Goal: Use online tool/utility: Utilize a website feature to perform a specific function

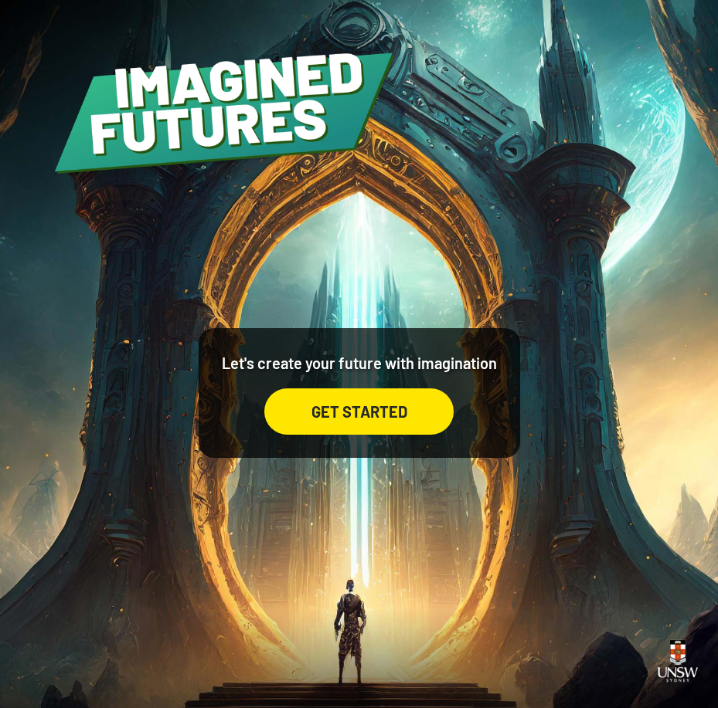
click at [420, 416] on div "GET STARTED" at bounding box center [358, 412] width 189 height 46
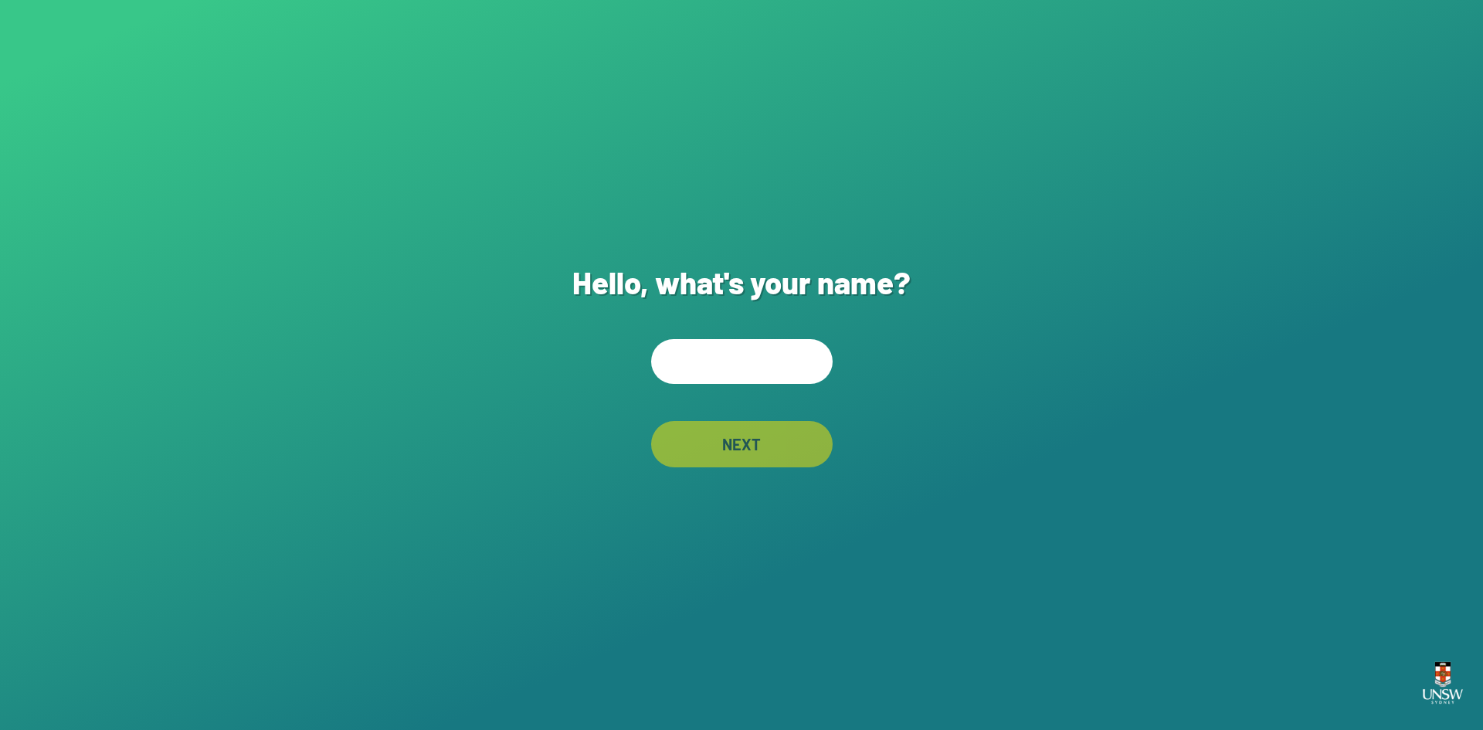
click at [717, 377] on input "text" at bounding box center [742, 361] width 182 height 45
type input "*"
click at [717, 460] on div "NEXT" at bounding box center [742, 444] width 182 height 46
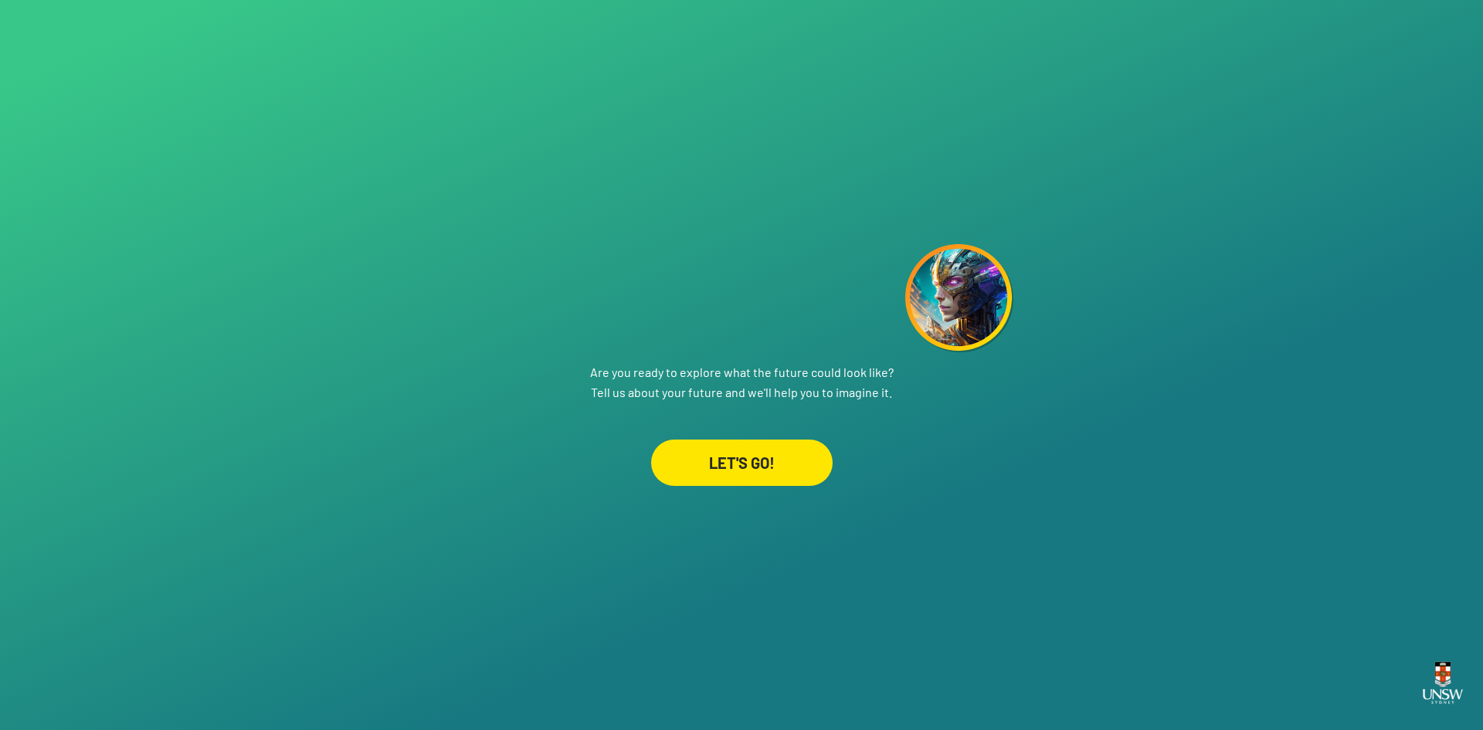
click at [717, 474] on div "LET'S GO!" at bounding box center [742, 463] width 182 height 46
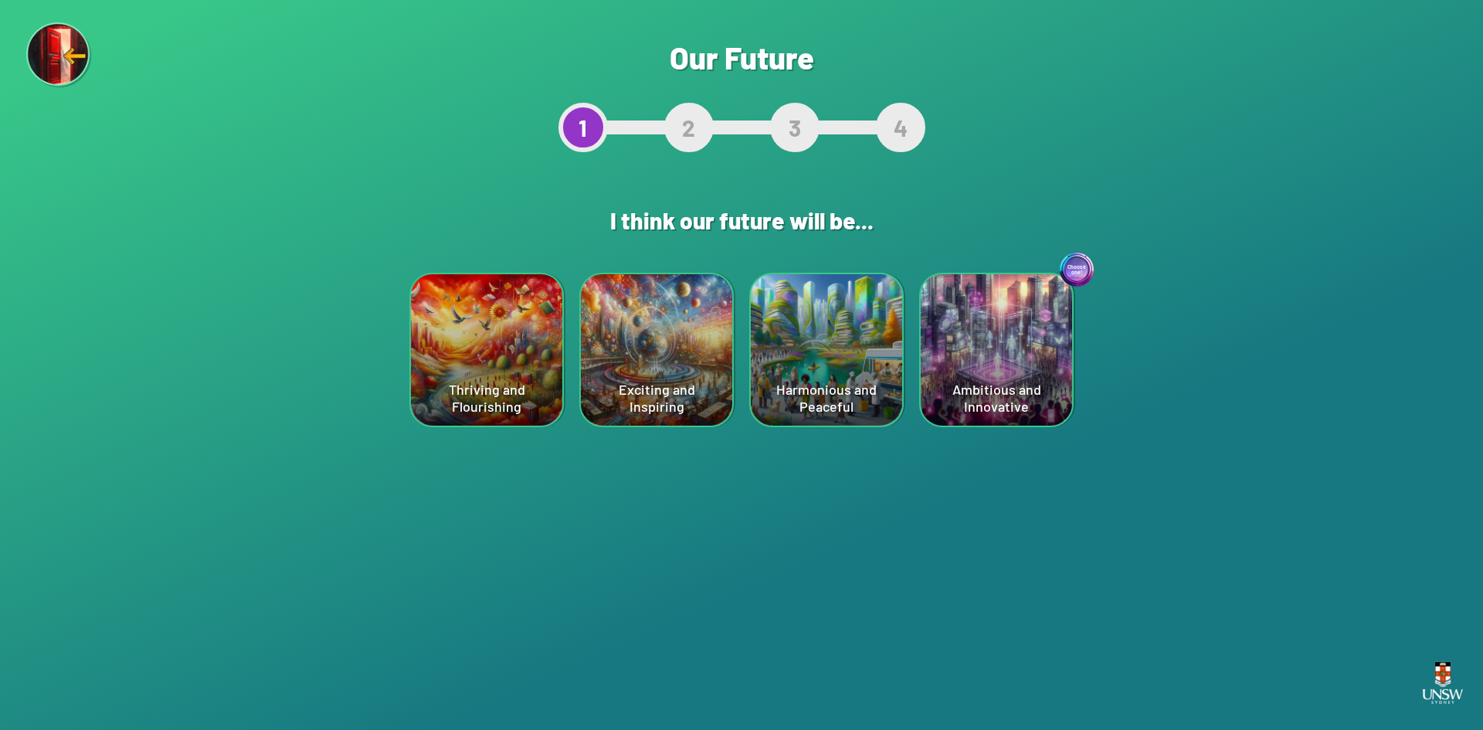
click at [717, 407] on div "Are you sure? This will reset your answers Yes, Redo Never mind Our Future 1 2 …" at bounding box center [741, 365] width 1483 height 730
click at [717, 338] on div "Harmonious and Peaceful" at bounding box center [826, 349] width 151 height 151
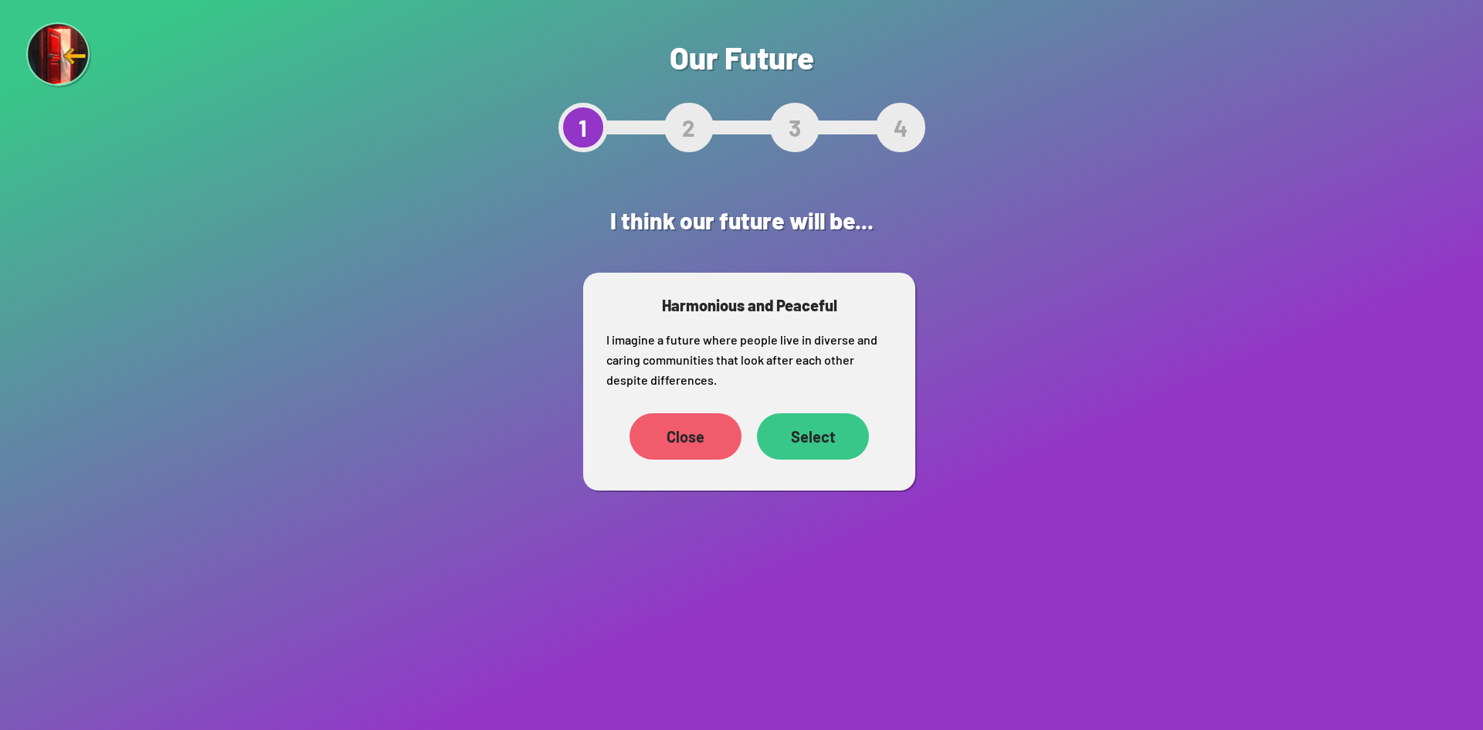
click at [717, 437] on div "Select" at bounding box center [813, 436] width 112 height 46
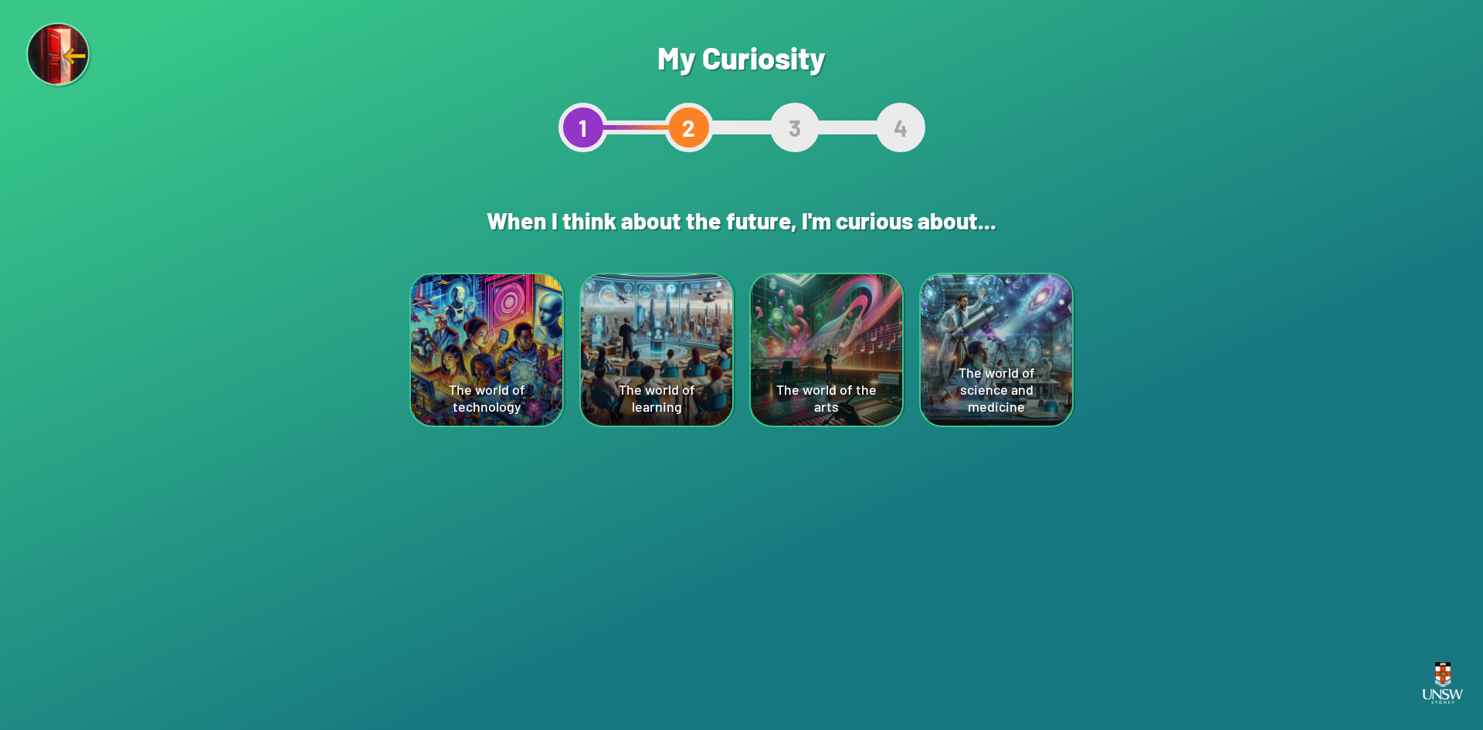
click at [717, 358] on div "The world of science and medicine" at bounding box center [996, 349] width 151 height 151
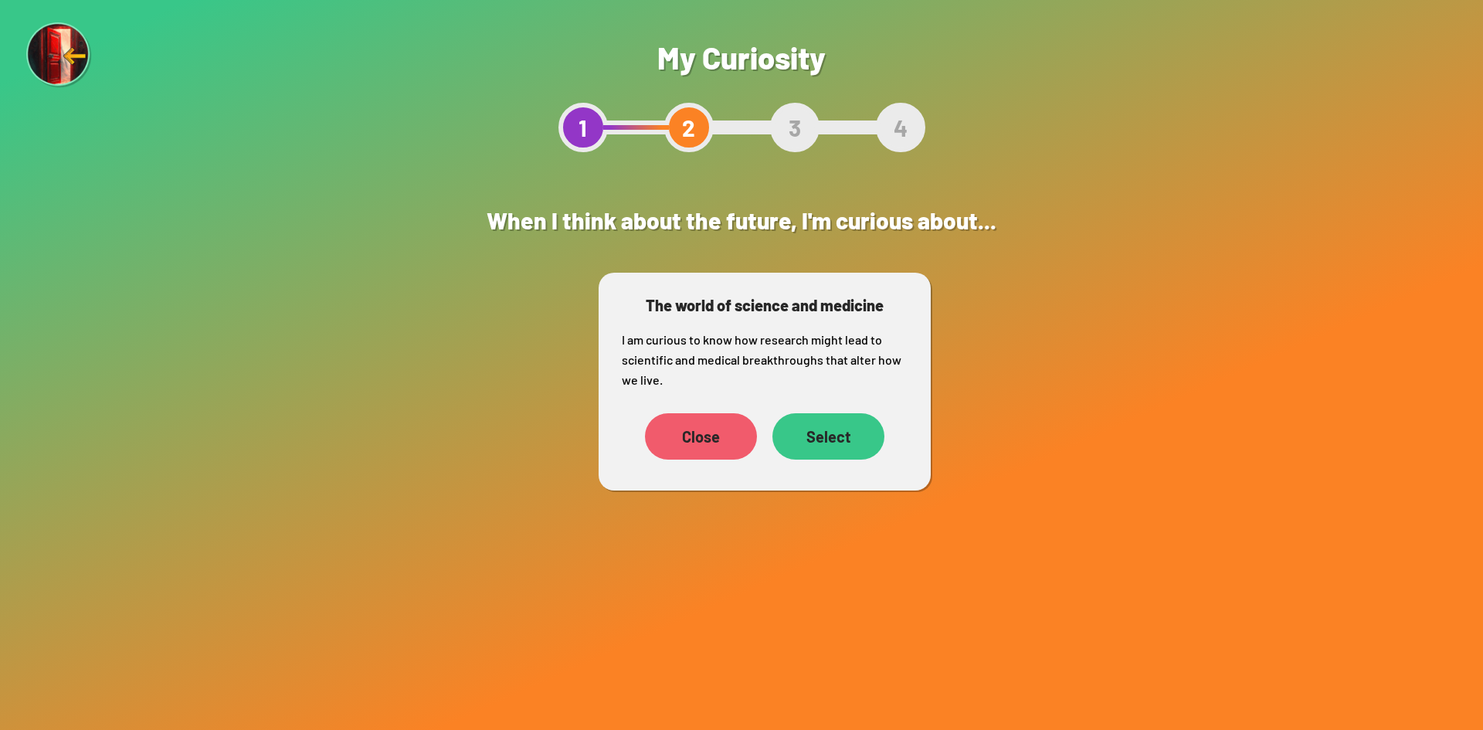
click at [717, 481] on div "The world of science and medicine I am curious to know how research might lead …" at bounding box center [765, 382] width 332 height 218
click at [717, 453] on div "Select" at bounding box center [828, 436] width 112 height 46
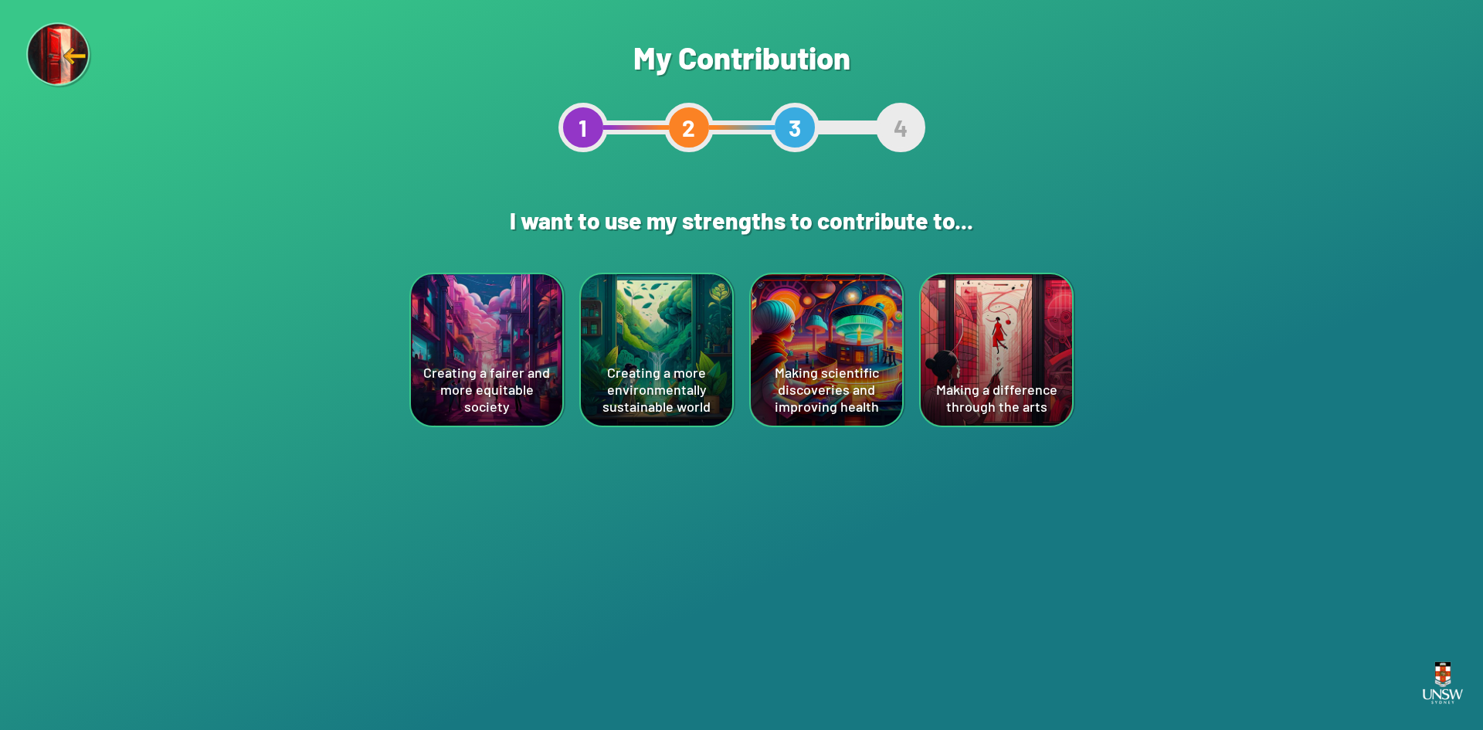
click at [717, 402] on div "Making scientific discoveries and improving health" at bounding box center [826, 349] width 151 height 151
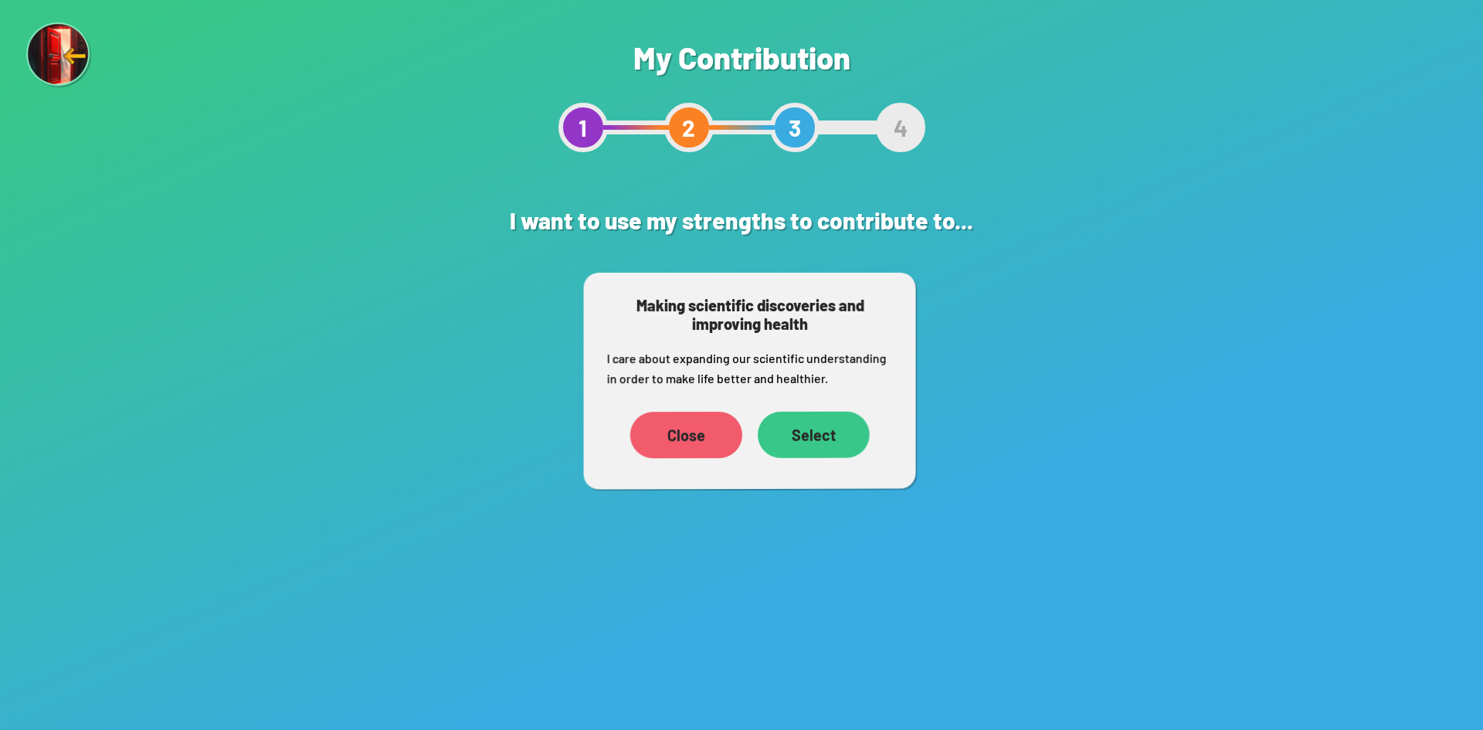
click at [717, 437] on div "Select" at bounding box center [814, 435] width 112 height 46
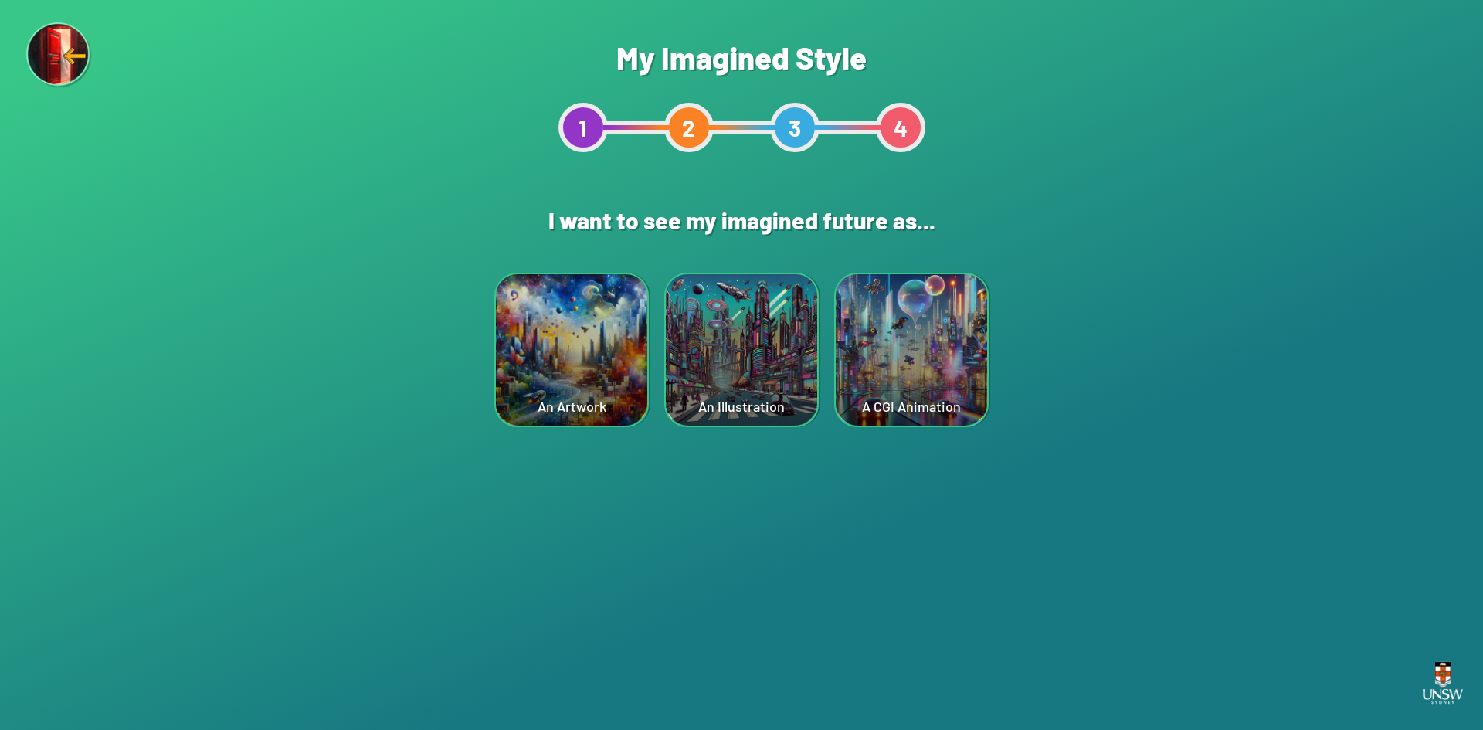
click at [717, 341] on div "A CGI Animation" at bounding box center [911, 349] width 151 height 151
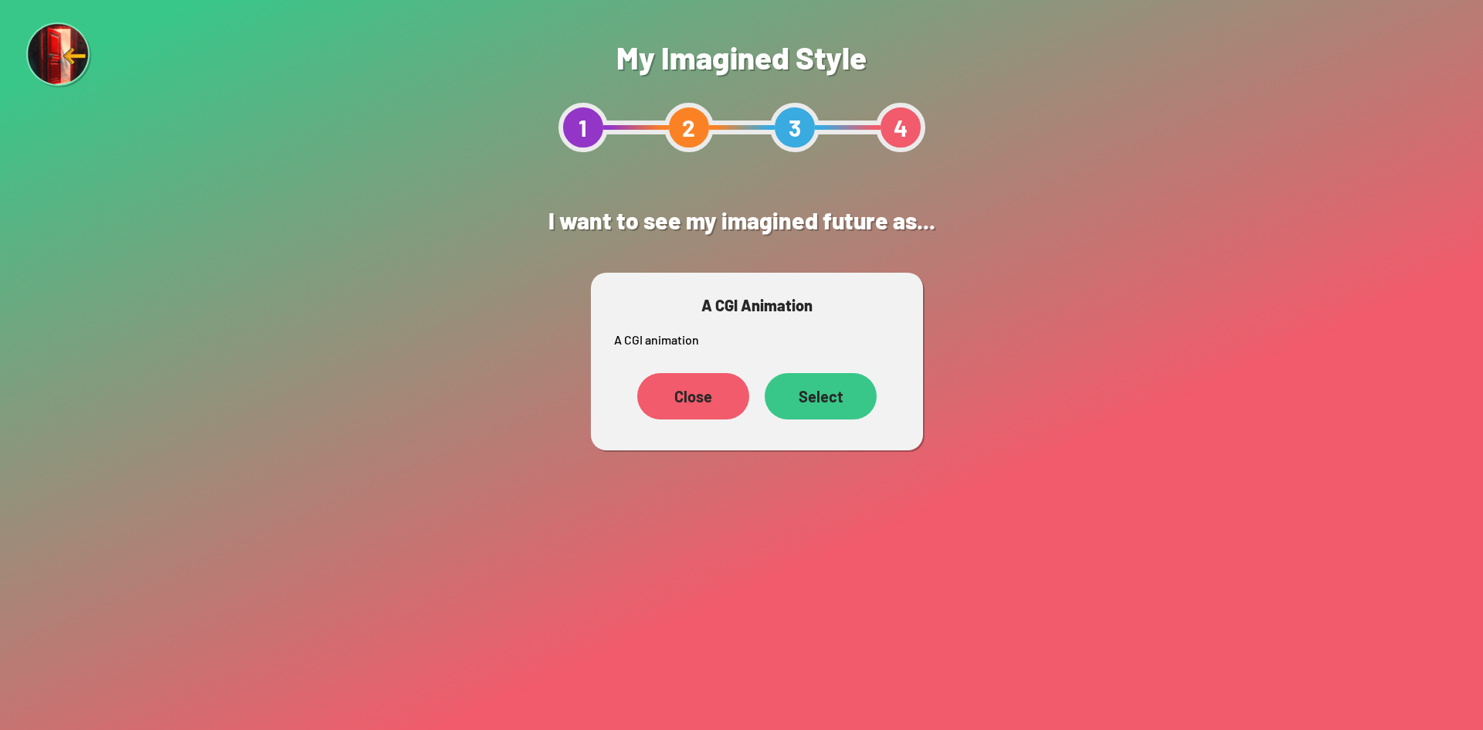
click at [717, 407] on div "Select" at bounding box center [821, 396] width 112 height 46
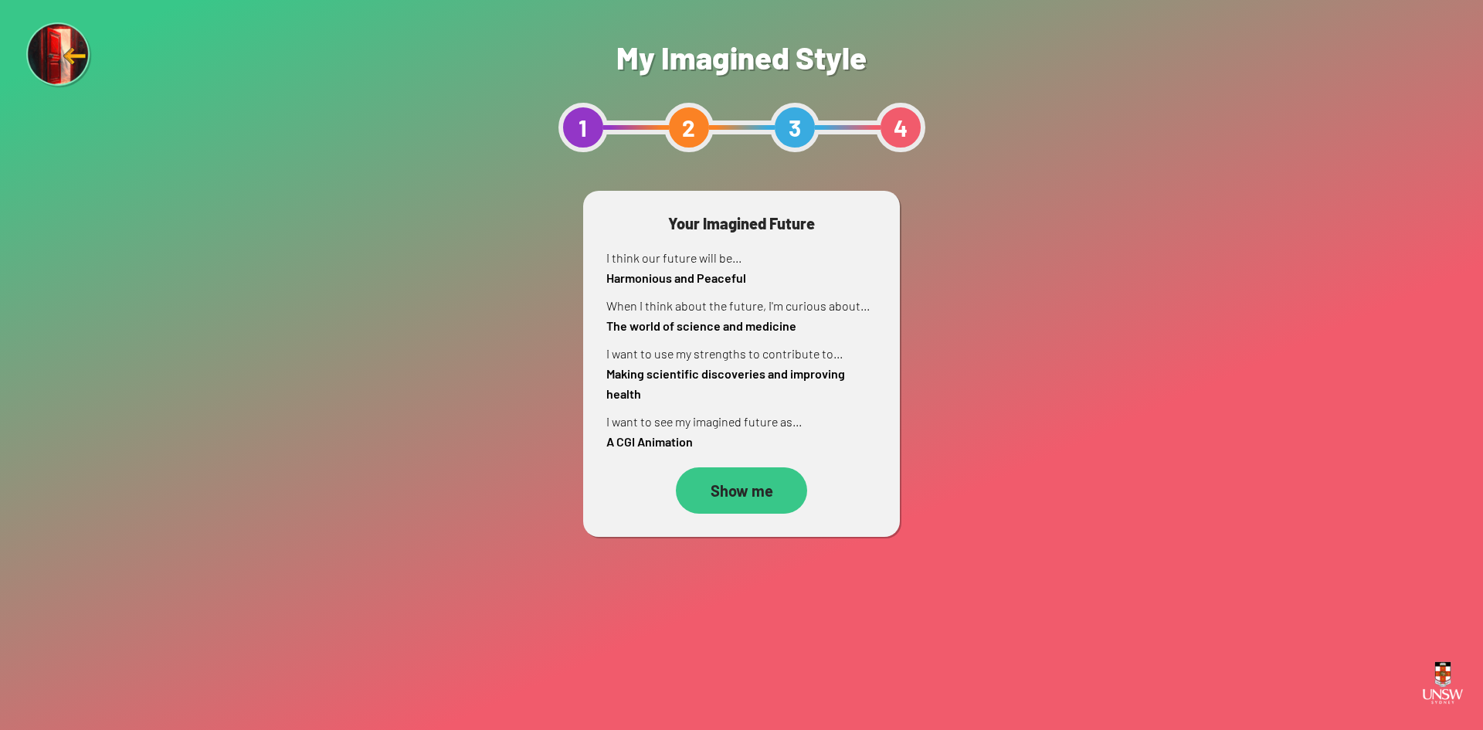
click at [717, 484] on div "Show me" at bounding box center [741, 490] width 131 height 46
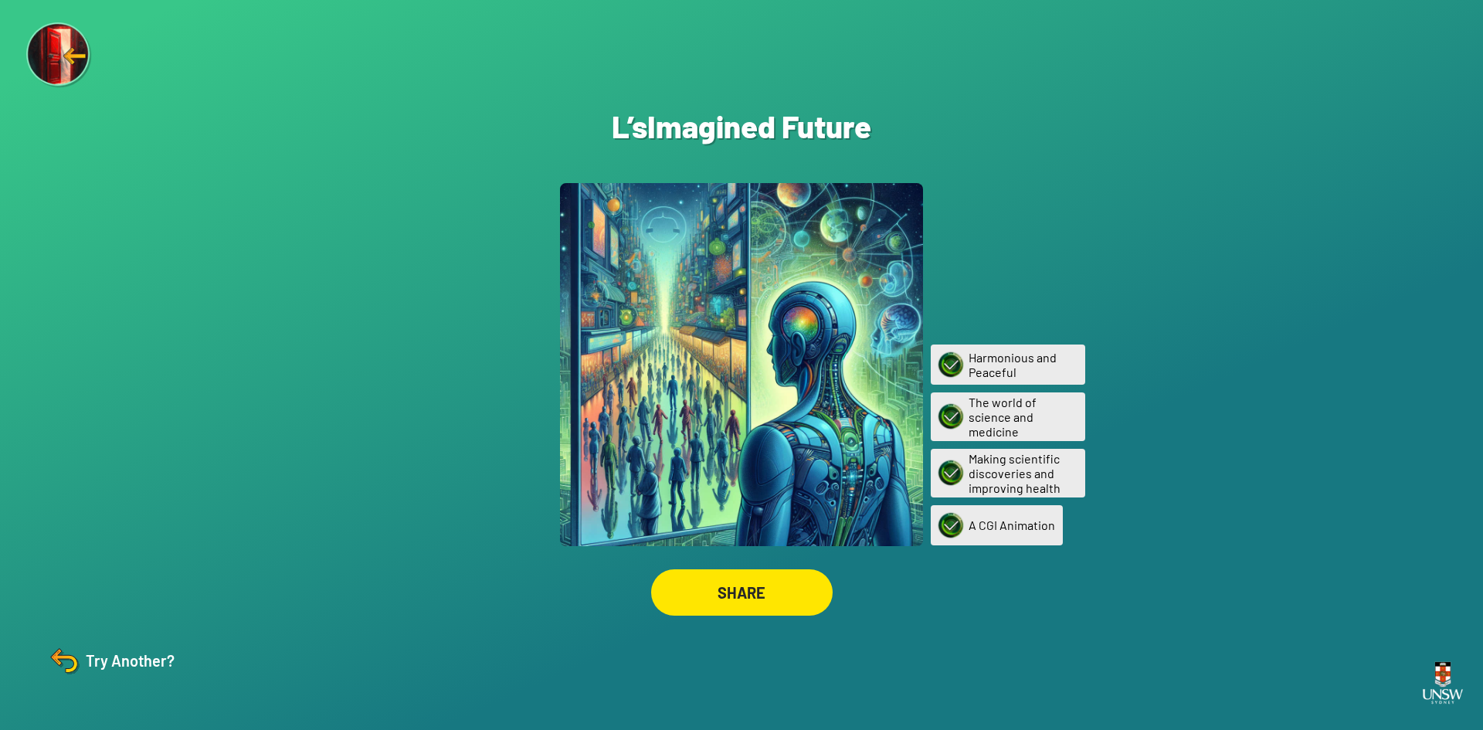
click at [717, 606] on div "SHARE" at bounding box center [742, 592] width 182 height 46
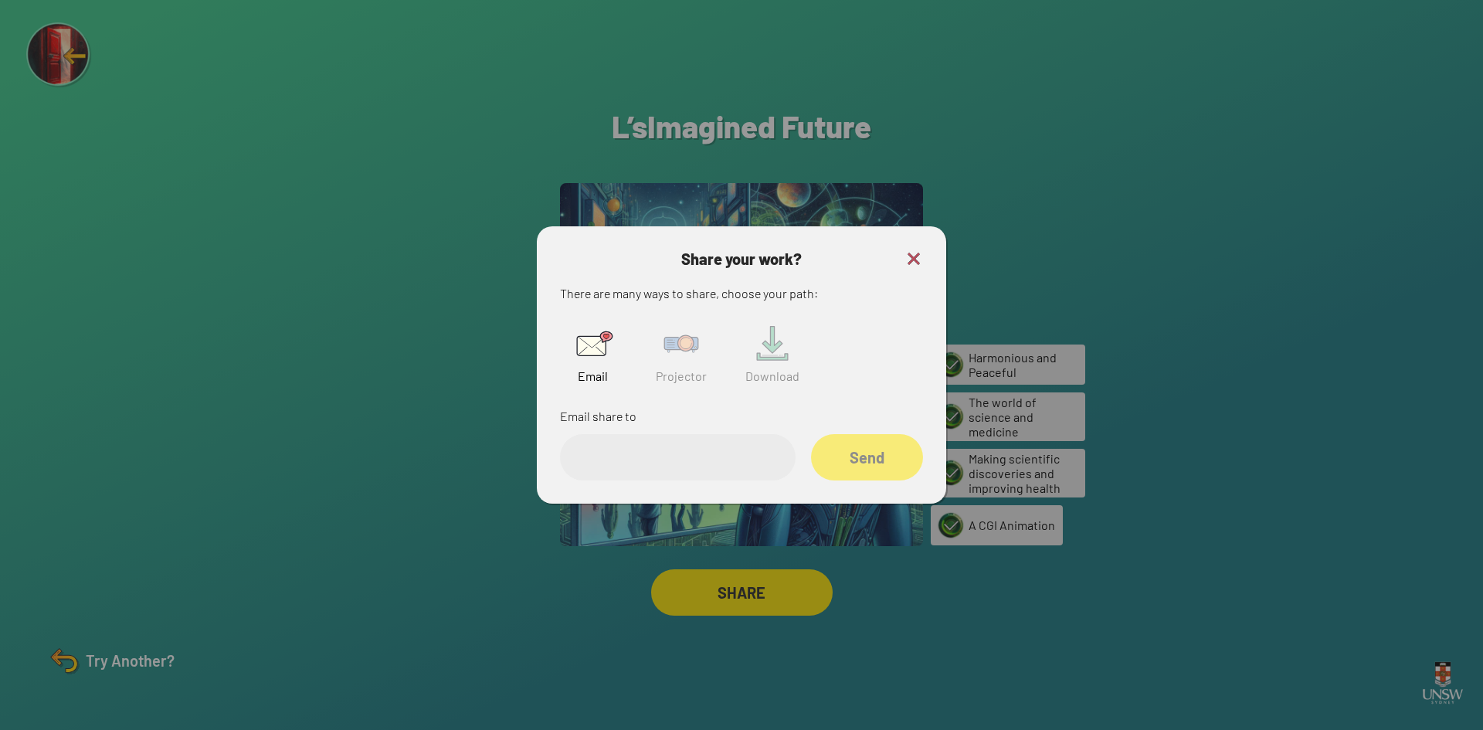
click at [675, 352] on img at bounding box center [681, 343] width 49 height 49
click at [717, 453] on input "text" at bounding box center [678, 457] width 236 height 46
click at [686, 467] on input "text" at bounding box center [678, 457] width 236 height 46
click at [717, 258] on img at bounding box center [914, 259] width 19 height 19
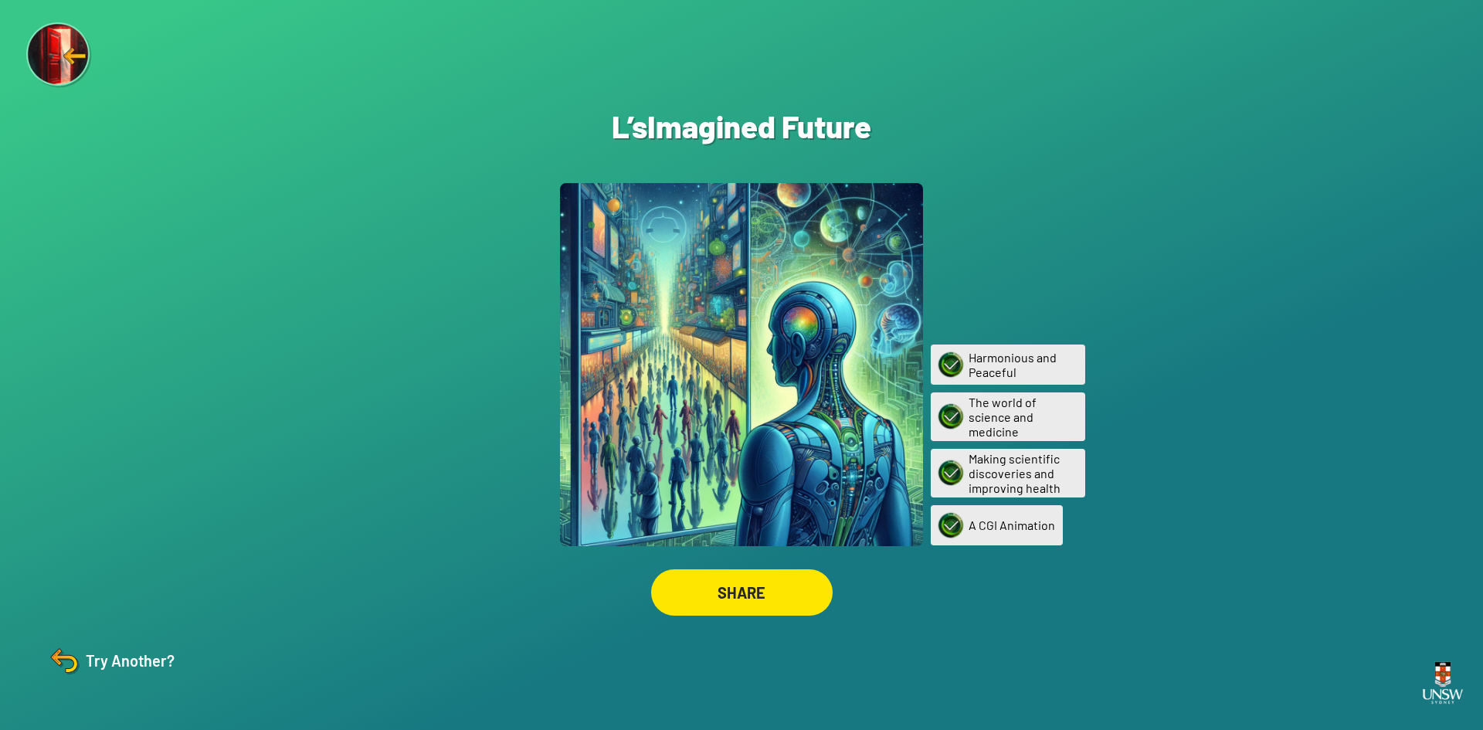
click at [717, 674] on img at bounding box center [1443, 683] width 53 height 60
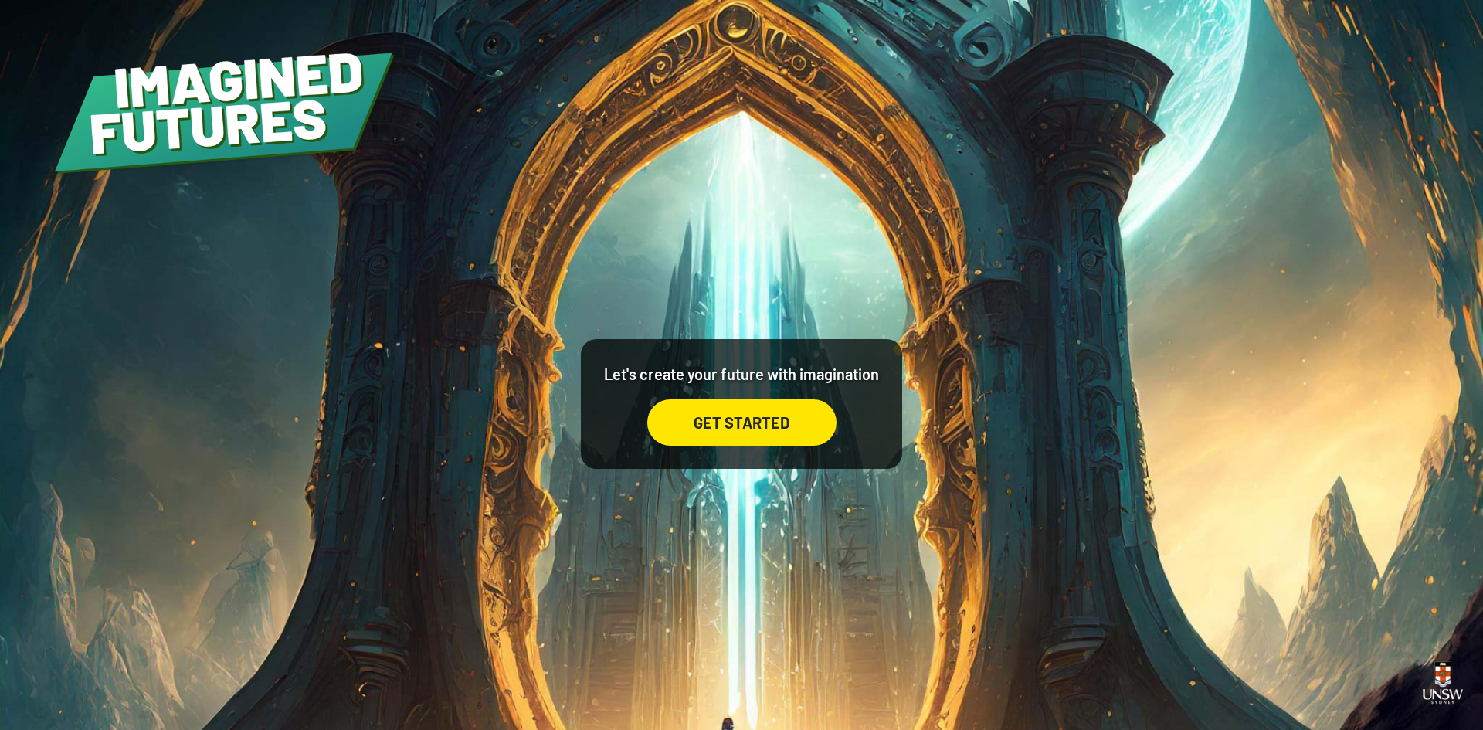
click at [1439, 688] on img at bounding box center [1443, 683] width 53 height 60
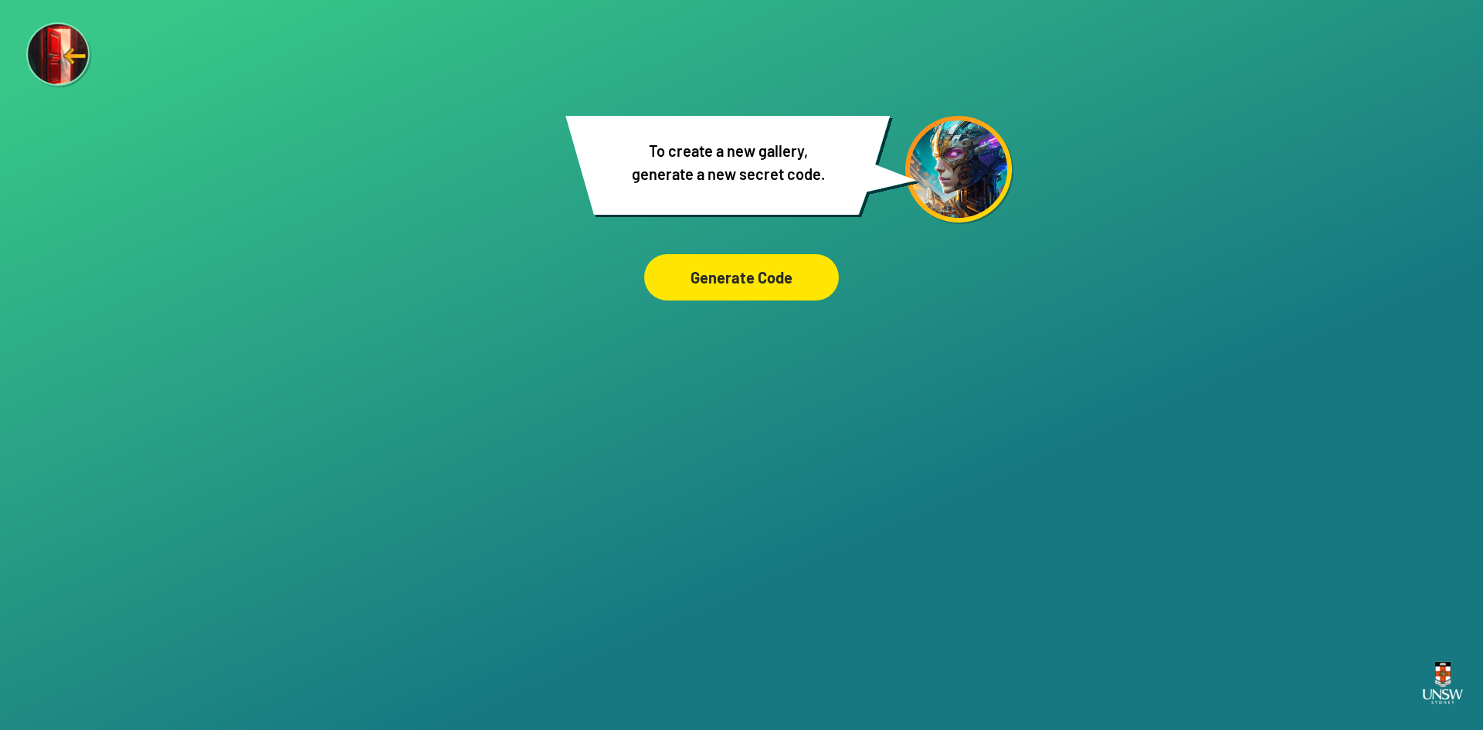
click at [795, 285] on div "Generate Code" at bounding box center [741, 277] width 195 height 46
